Goal: Find specific page/section: Find specific page/section

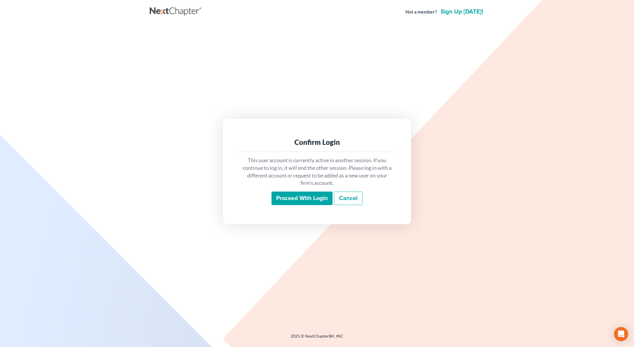
click at [285, 201] on input "Proceed with login" at bounding box center [302, 198] width 61 height 14
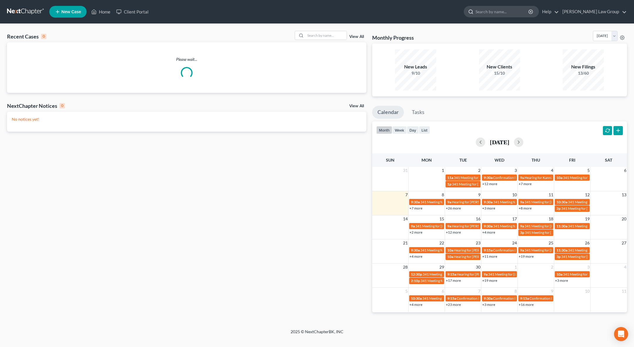
click at [506, 10] on input "search" at bounding box center [503, 11] width 54 height 11
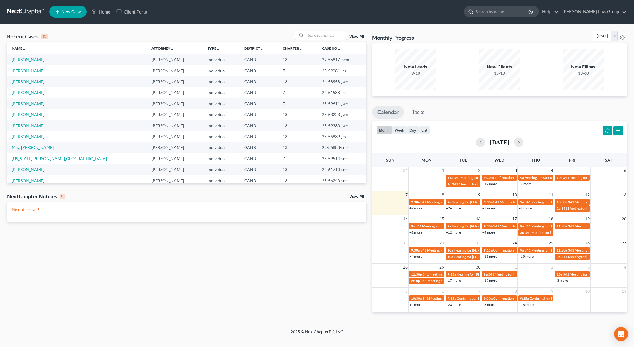
type input "f"
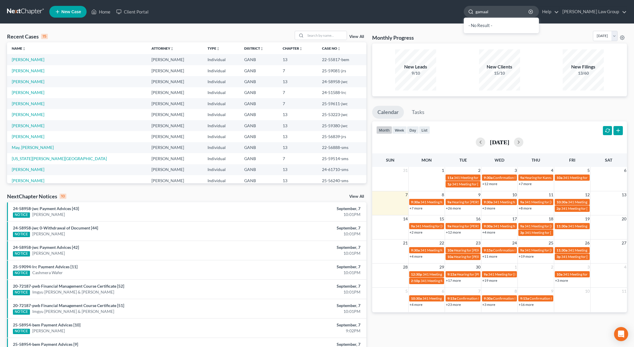
type input "gamaal"
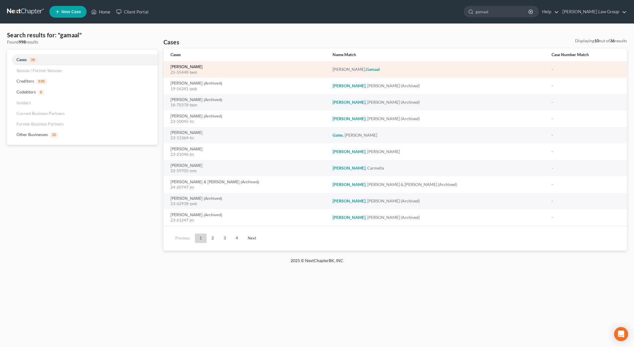
click at [194, 66] on link "Kareem, Gamaal" at bounding box center [187, 67] width 32 height 4
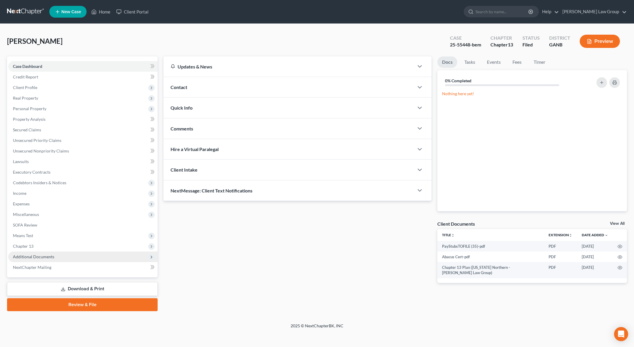
click at [29, 256] on span "Additional Documents" at bounding box center [33, 256] width 41 height 5
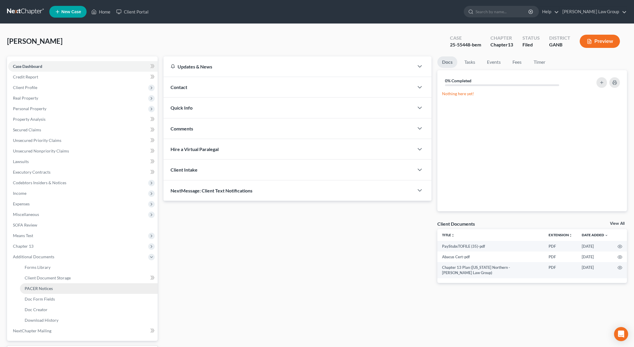
click at [38, 285] on link "PACER Notices" at bounding box center [89, 288] width 138 height 11
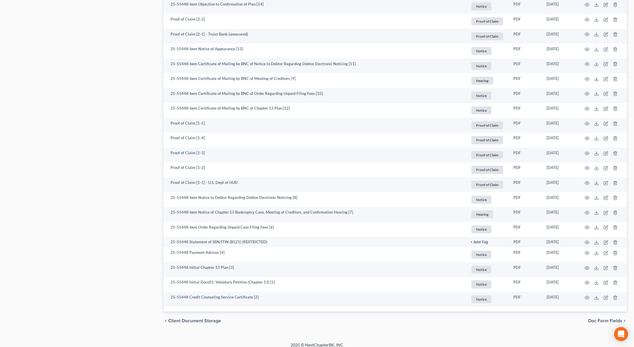
scroll to position [708, 0]
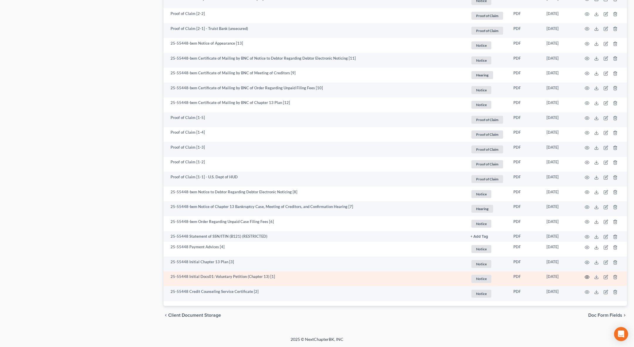
click at [588, 279] on icon "button" at bounding box center [587, 277] width 5 height 5
